Goal: Find specific page/section: Find specific page/section

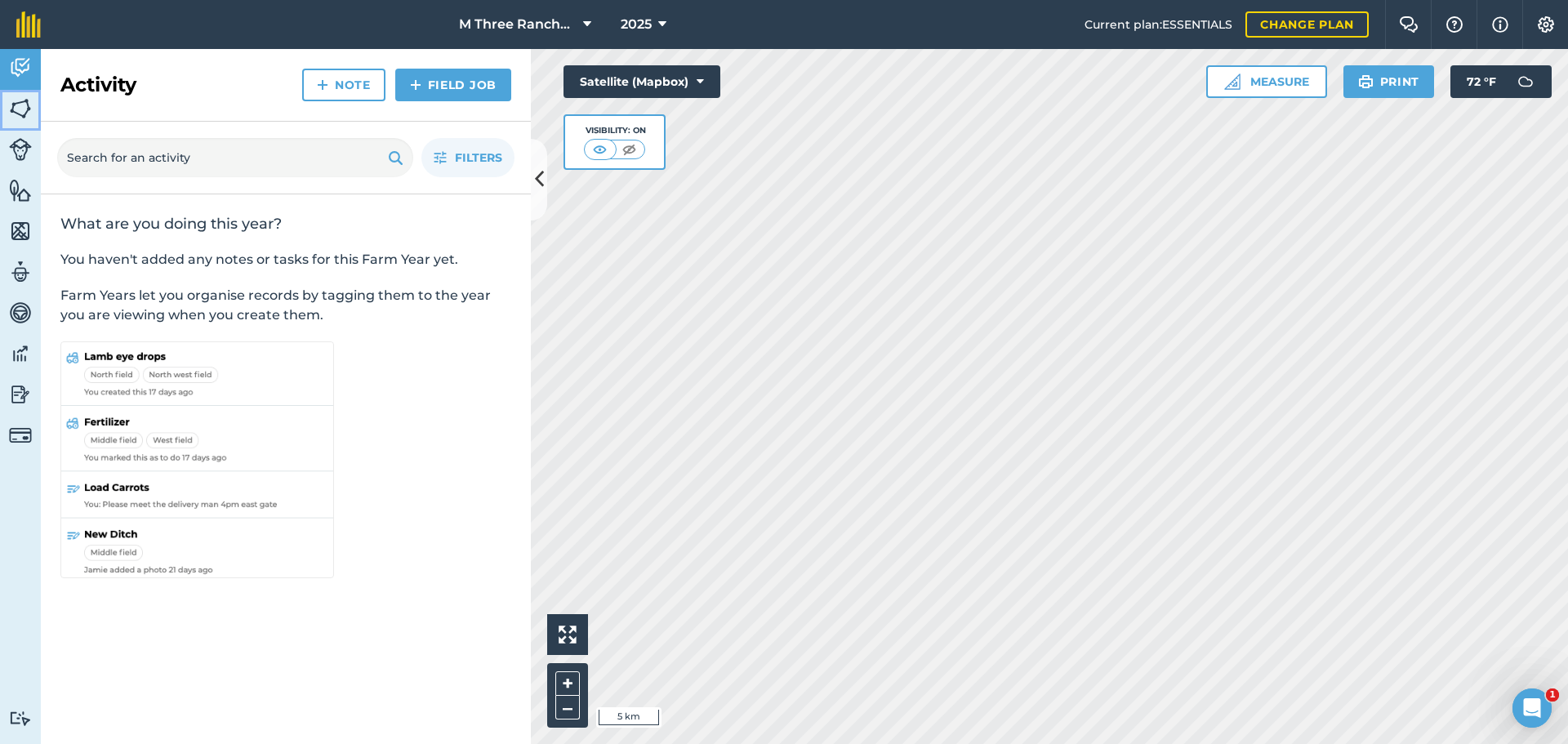
click at [28, 113] on img at bounding box center [20, 108] width 23 height 24
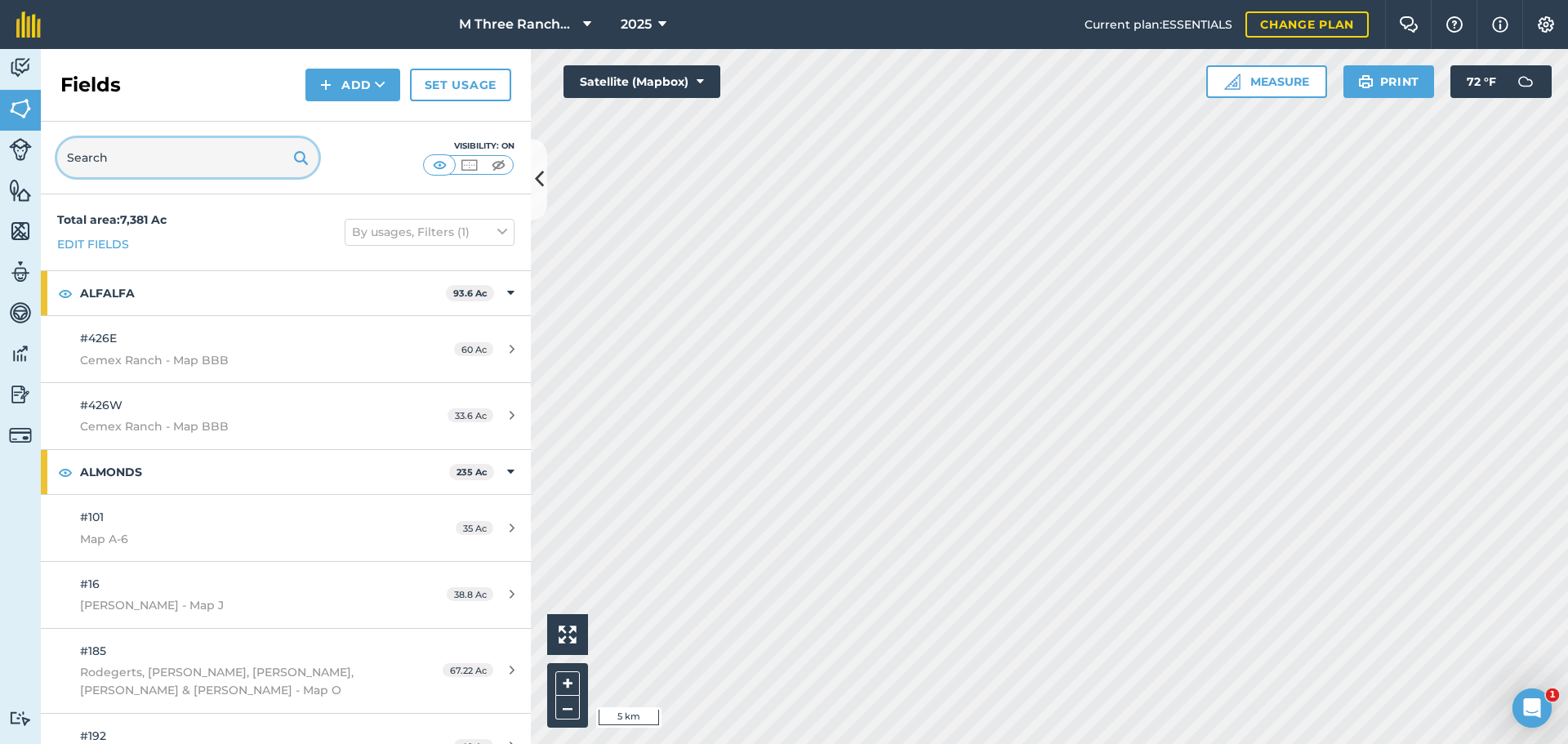
click at [219, 165] on input "text" at bounding box center [187, 157] width 261 height 40
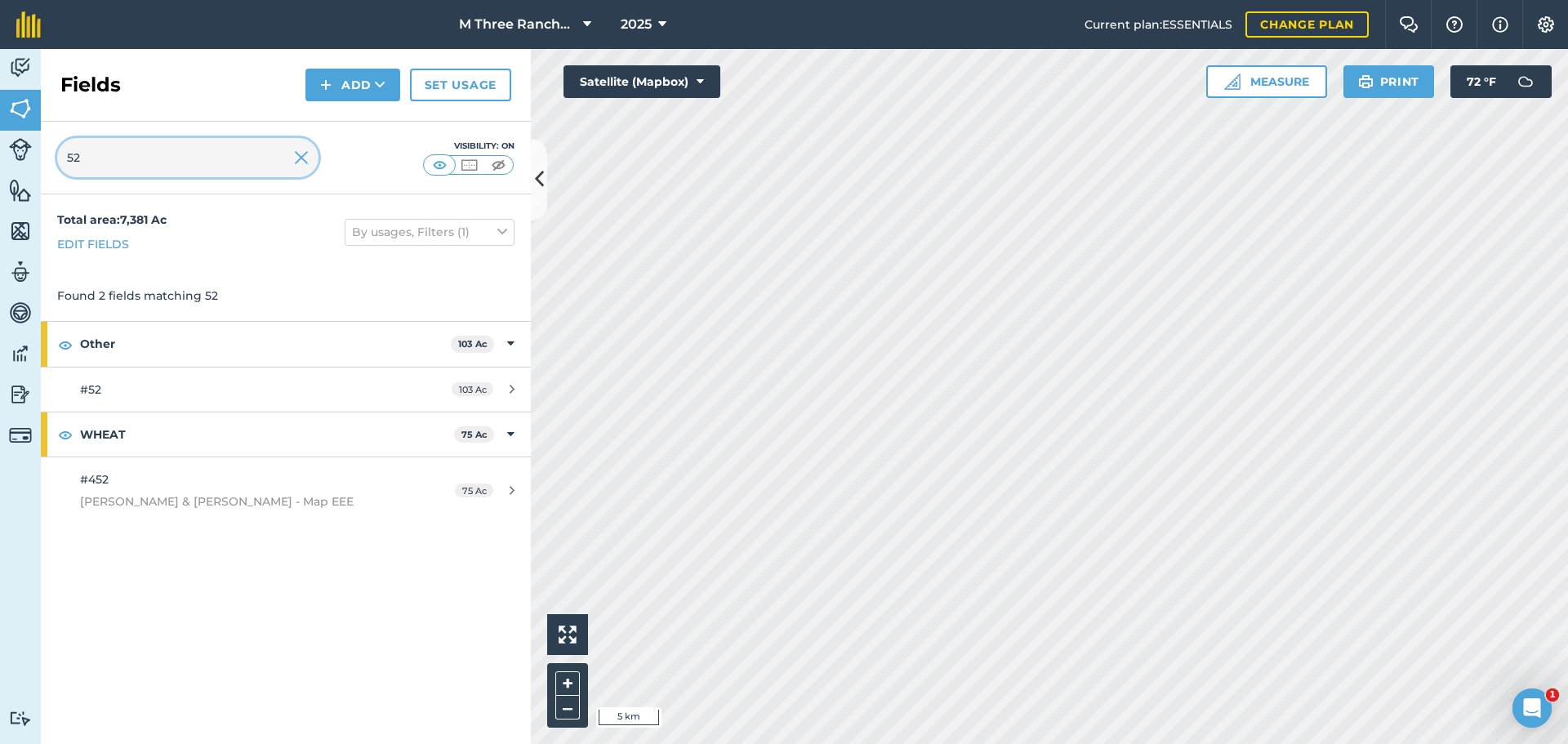
type input "52"
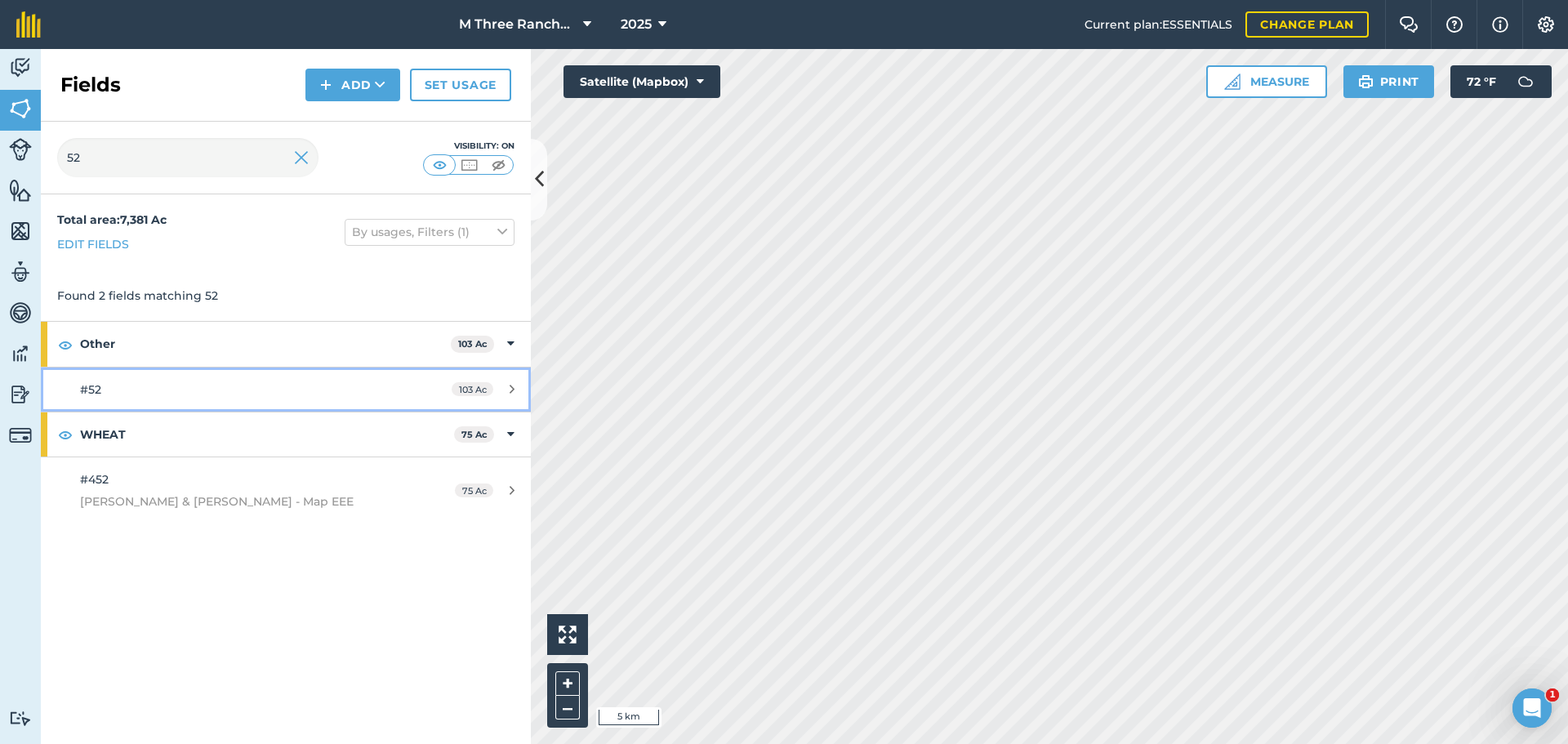
click at [180, 398] on link "#52 103 Ac" at bounding box center [286, 390] width 490 height 44
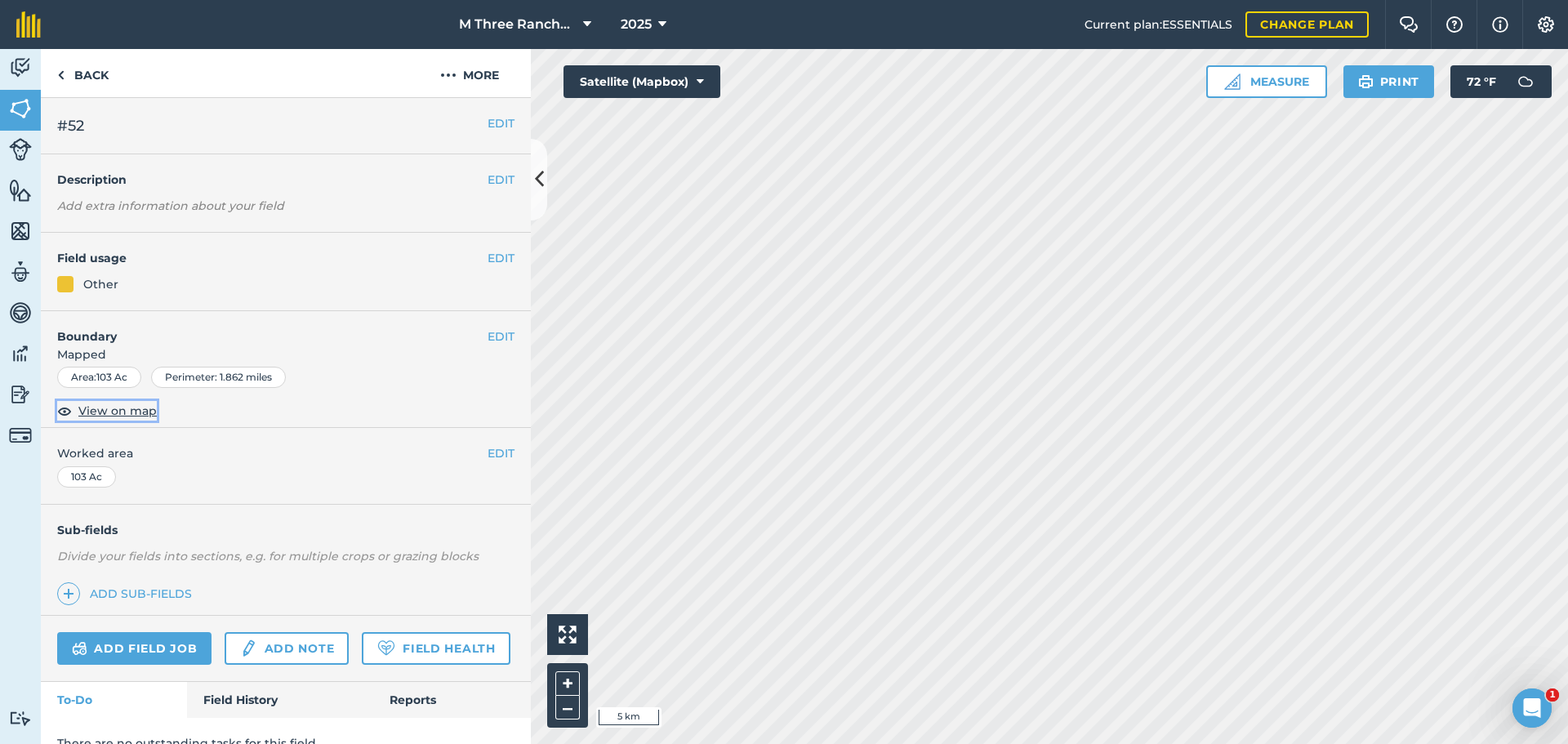
click at [128, 412] on span "View on map" at bounding box center [117, 410] width 78 height 18
click at [536, 170] on icon at bounding box center [538, 179] width 9 height 29
